Goal: Information Seeking & Learning: Learn about a topic

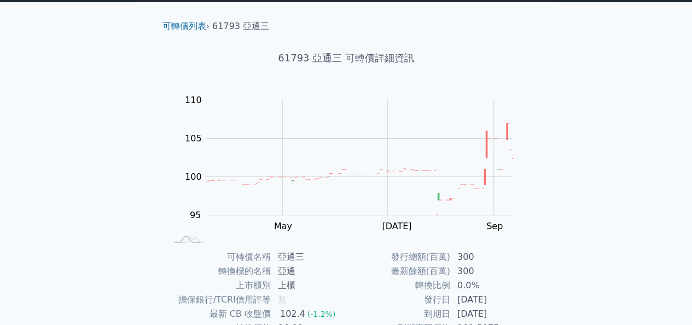
scroll to position [9, 0]
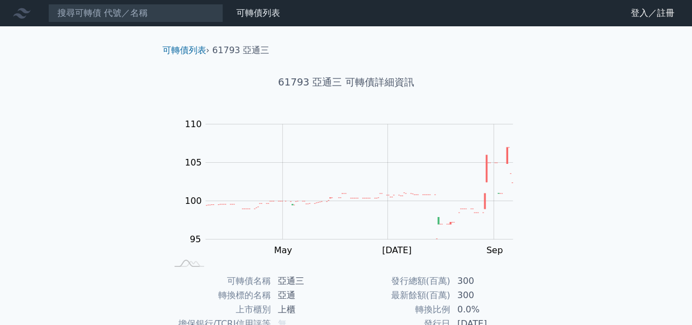
drag, startPoint x: 697, startPoint y: 67, endPoint x: 700, endPoint y: 12, distance: 55.4
click at [692, 12] on html "可轉債列表 財務數據 可轉債列表 財務數據 登入／註冊 登入／註冊 可轉債列表 › 61793 亞通三 61793 亞通三 可轉債詳細資訊 Zoom Out …" at bounding box center [346, 260] width 692 height 520
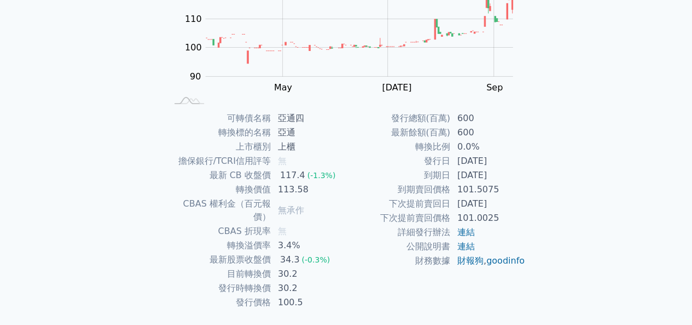
scroll to position [154, 0]
